Goal: Transaction & Acquisition: Purchase product/service

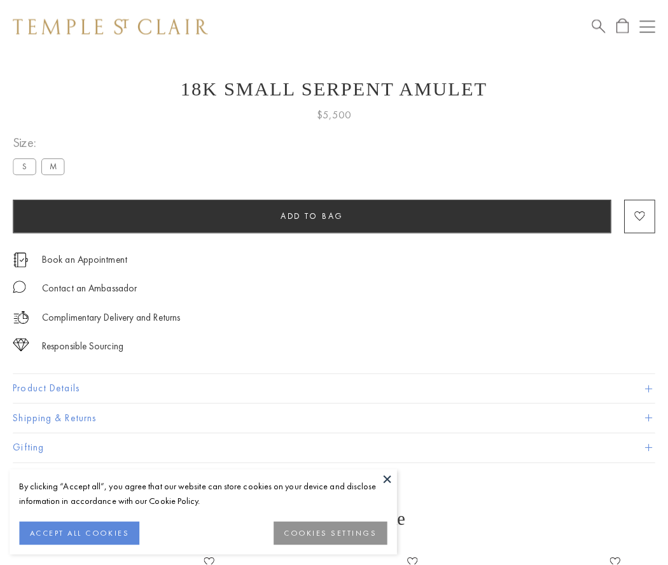
scroll to position [27, 0]
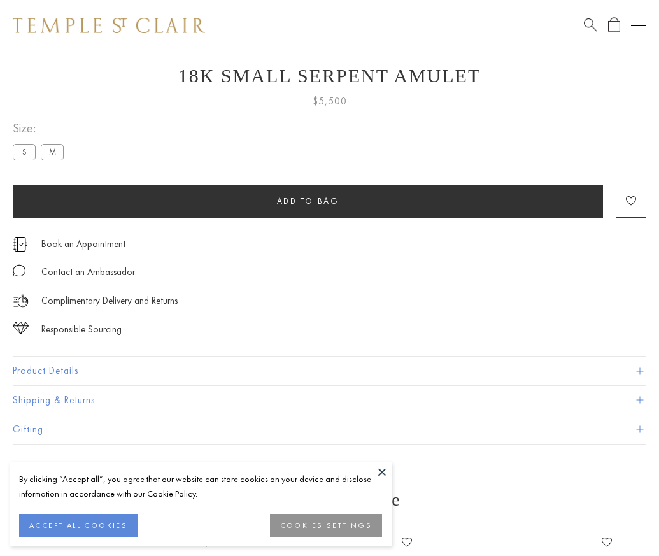
click at [307, 200] on span "Add to bag" at bounding box center [308, 200] width 62 height 11
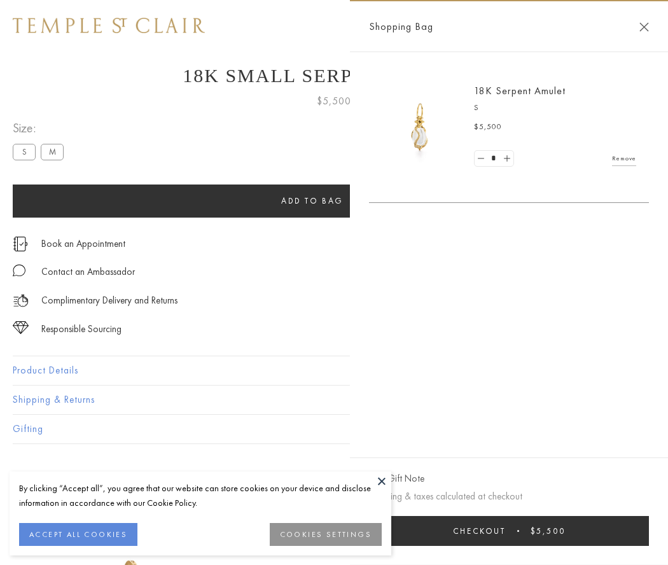
click at [509, 531] on button "Checkout $5,500" at bounding box center [509, 531] width 280 height 30
